Goal: Transaction & Acquisition: Register for event/course

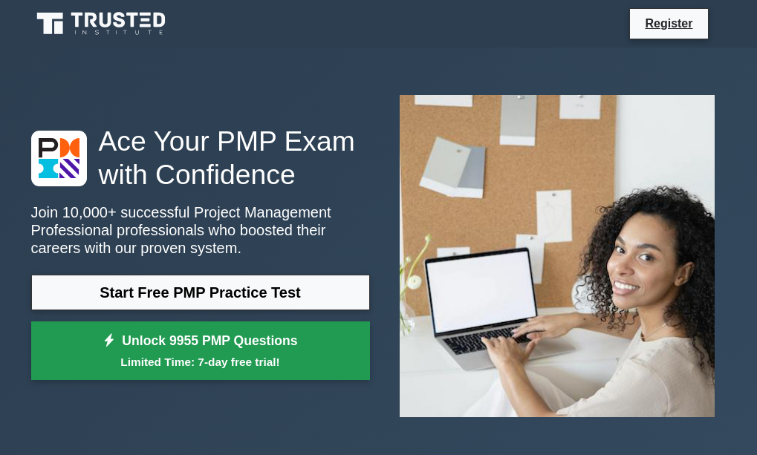
click at [118, 335] on link "Unlock 9955 PMP Questions Limited Time: 7-day free trial!" at bounding box center [200, 351] width 339 height 59
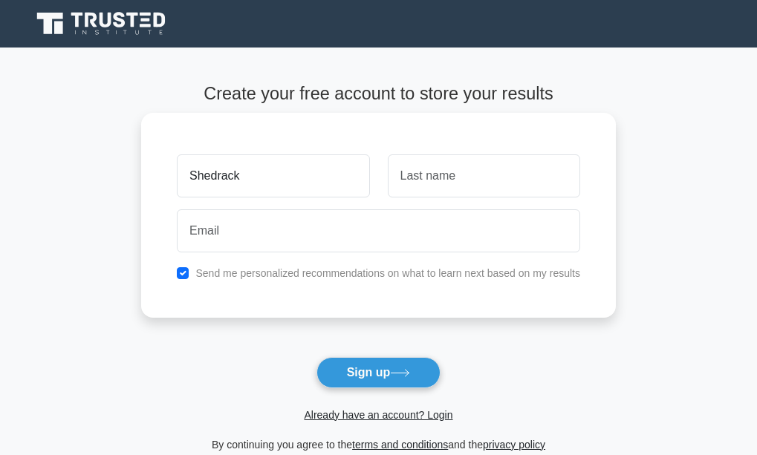
type input "Shedrack"
click at [469, 169] on input "text" at bounding box center [484, 175] width 192 height 43
type input "Ally"
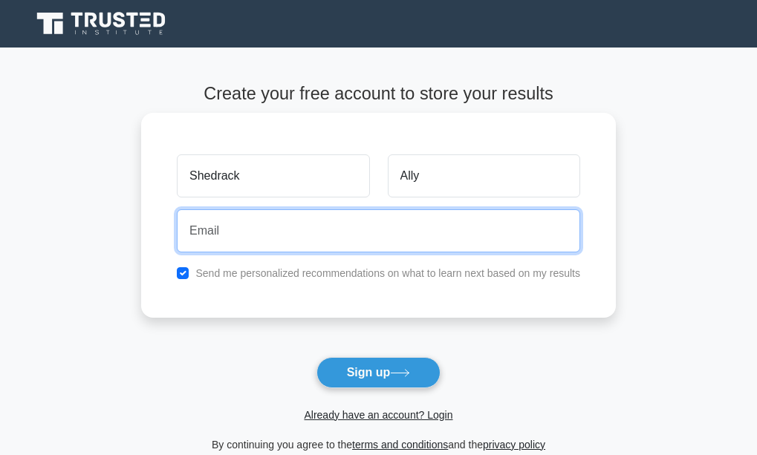
click at [271, 233] on input "email" at bounding box center [378, 230] width 403 height 43
type input "bollojr17@gmail.com"
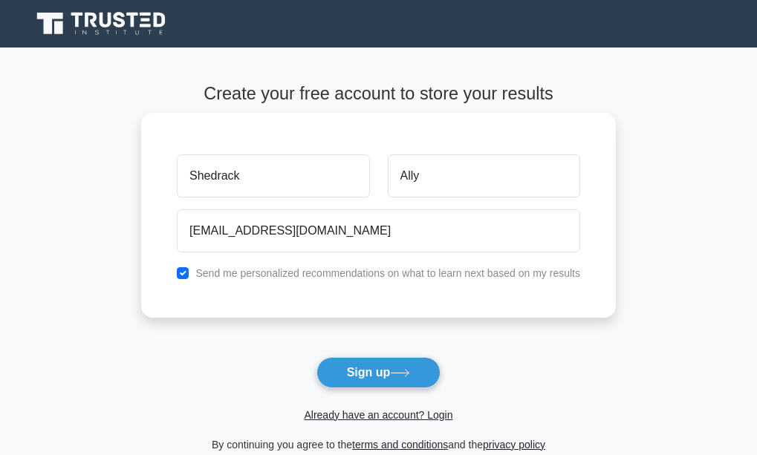
click at [367, 272] on label "Send me personalized recommendations on what to learn next based on my results" at bounding box center [387, 273] width 385 height 12
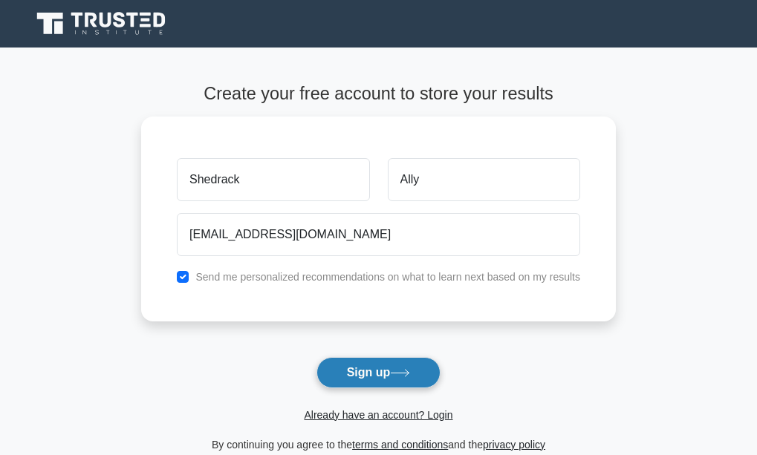
click at [362, 371] on button "Sign up" at bounding box center [378, 372] width 125 height 31
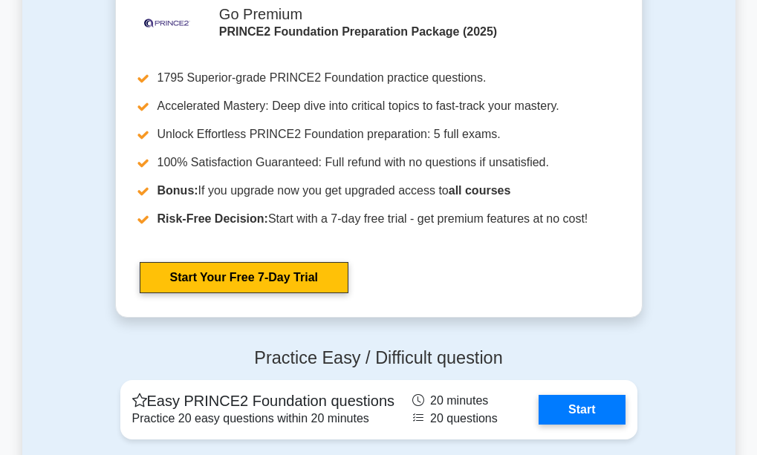
scroll to position [1856, 0]
